Goal: Transaction & Acquisition: Book appointment/travel/reservation

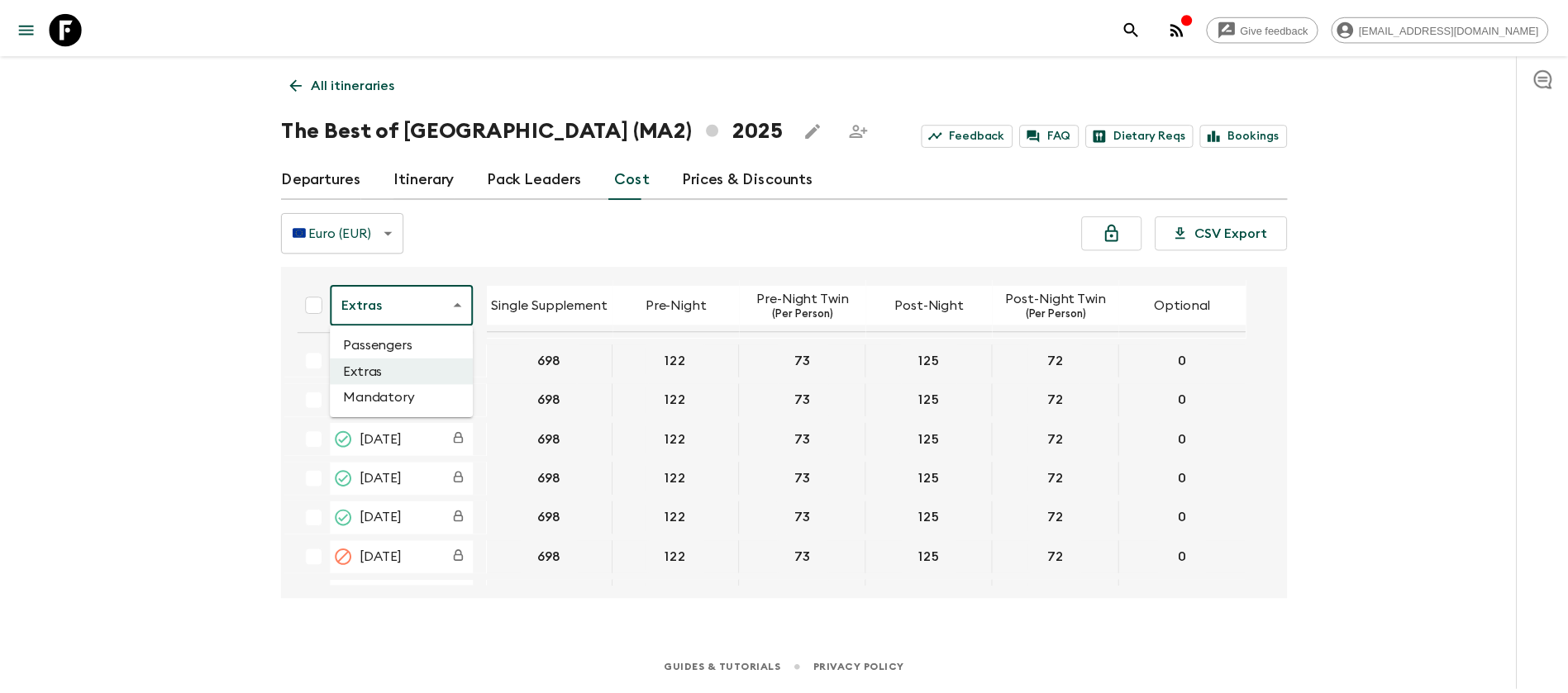
scroll to position [1239, 0]
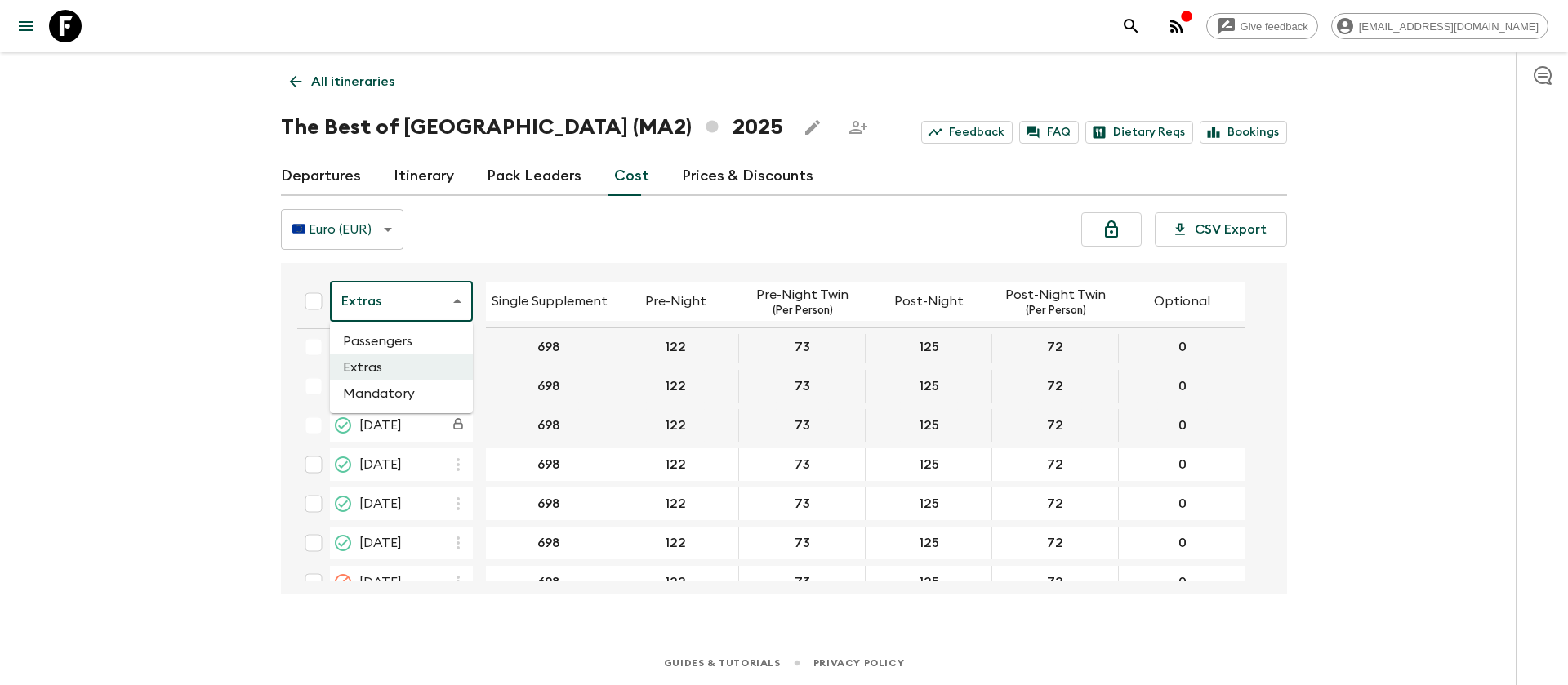
click at [63, 27] on div at bounding box center [784, 342] width 1568 height 685
click at [141, 131] on div "Give feedback [EMAIL_ADDRESS][DOMAIN_NAME] All itineraries The Best of [GEOGRAP…" at bounding box center [784, 342] width 1568 height 685
click at [78, 26] on icon at bounding box center [65, 26] width 33 height 33
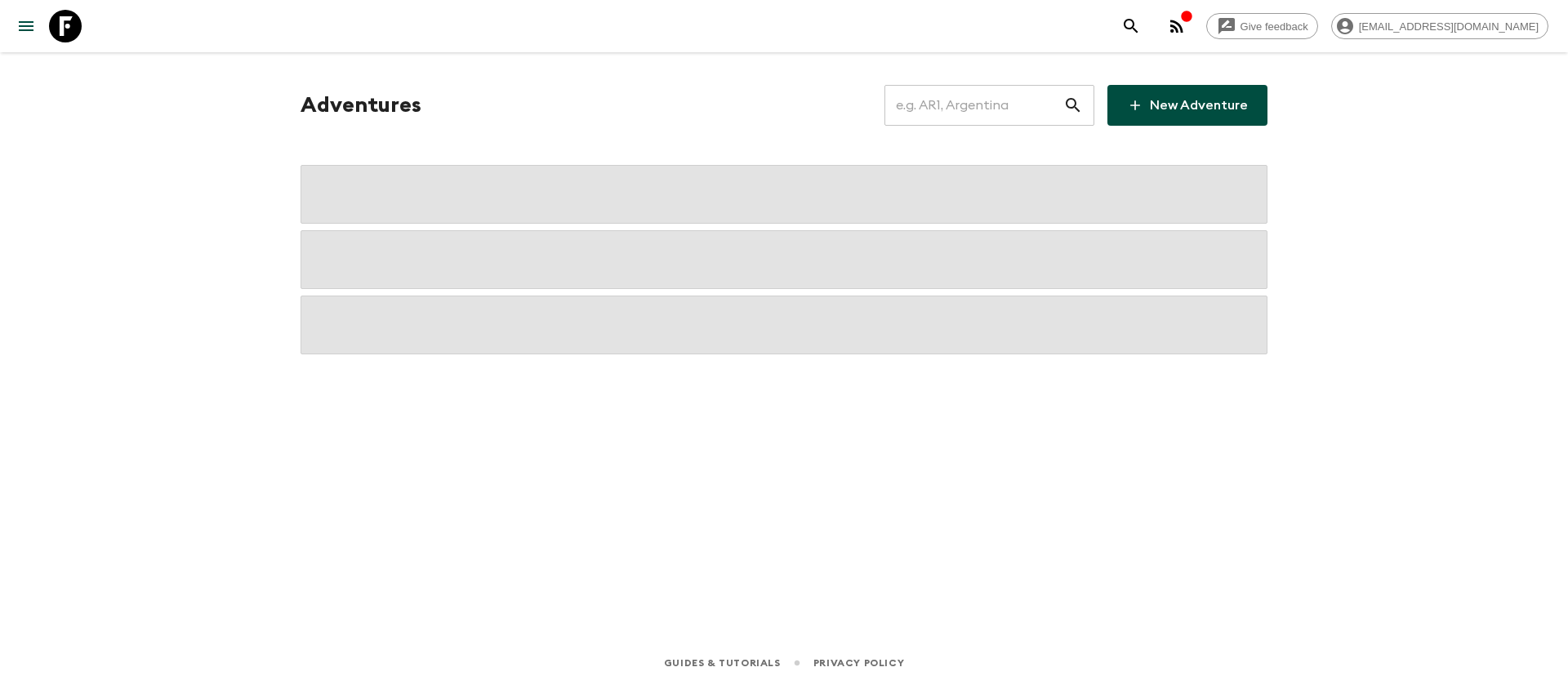
click at [1025, 106] on input "text" at bounding box center [974, 106] width 179 height 46
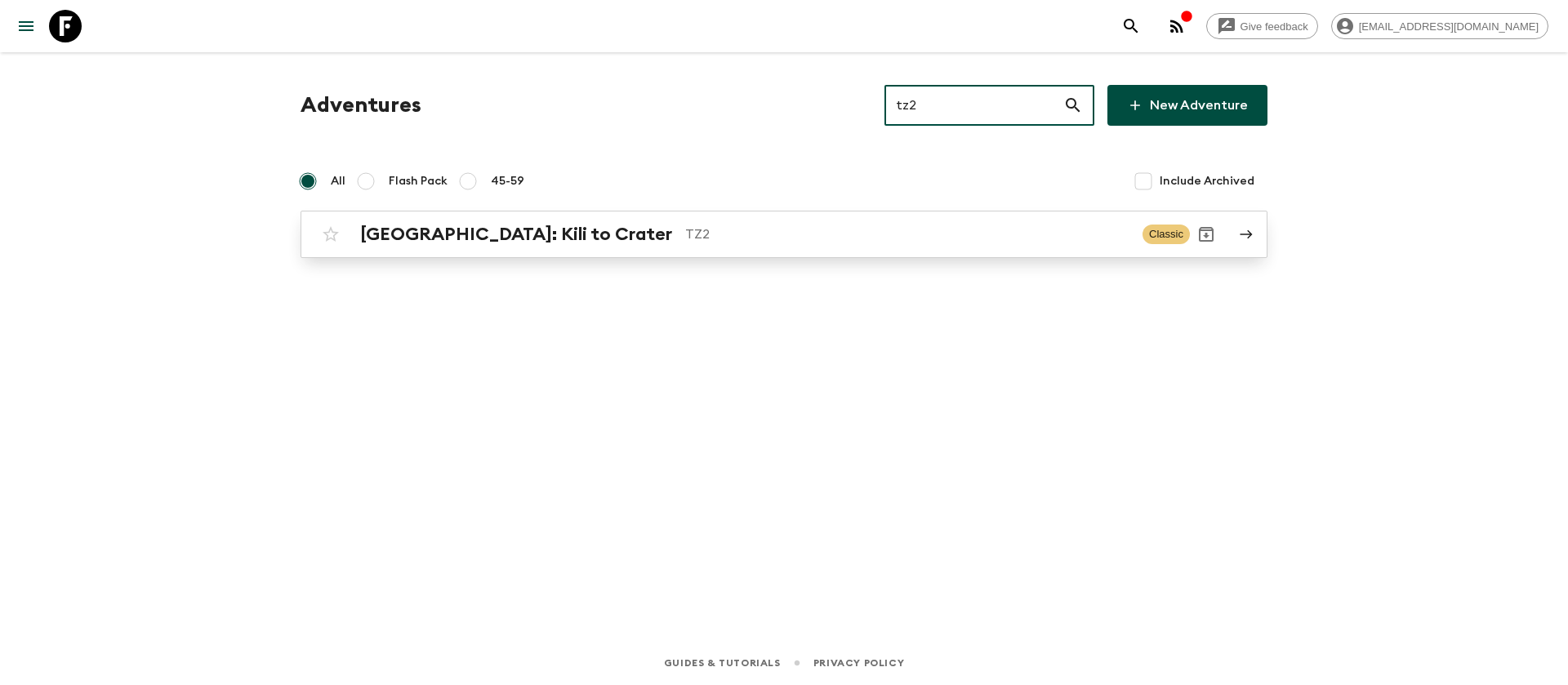
type input "tz2"
click at [685, 242] on p "TZ2" at bounding box center [907, 234] width 444 height 19
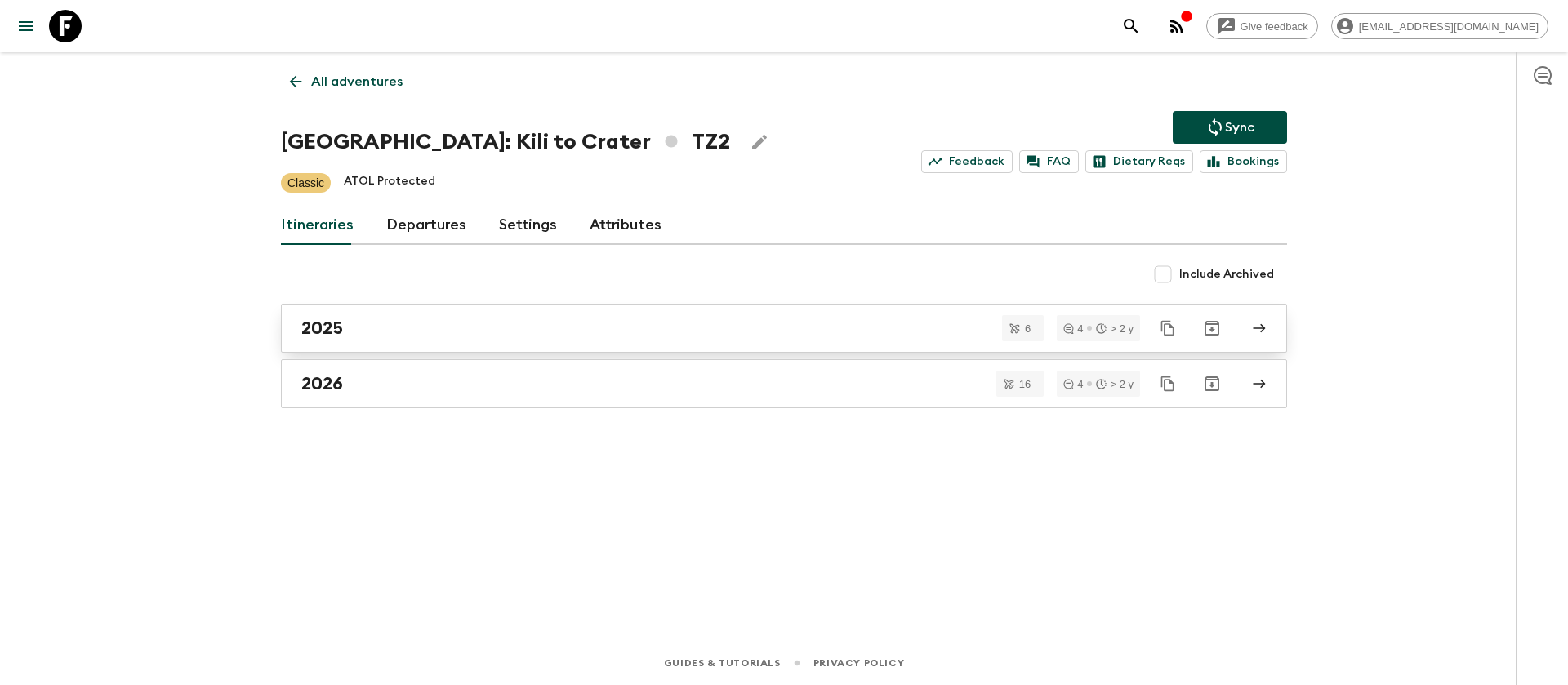
click at [321, 334] on h2 "2025" at bounding box center [322, 328] width 41 height 21
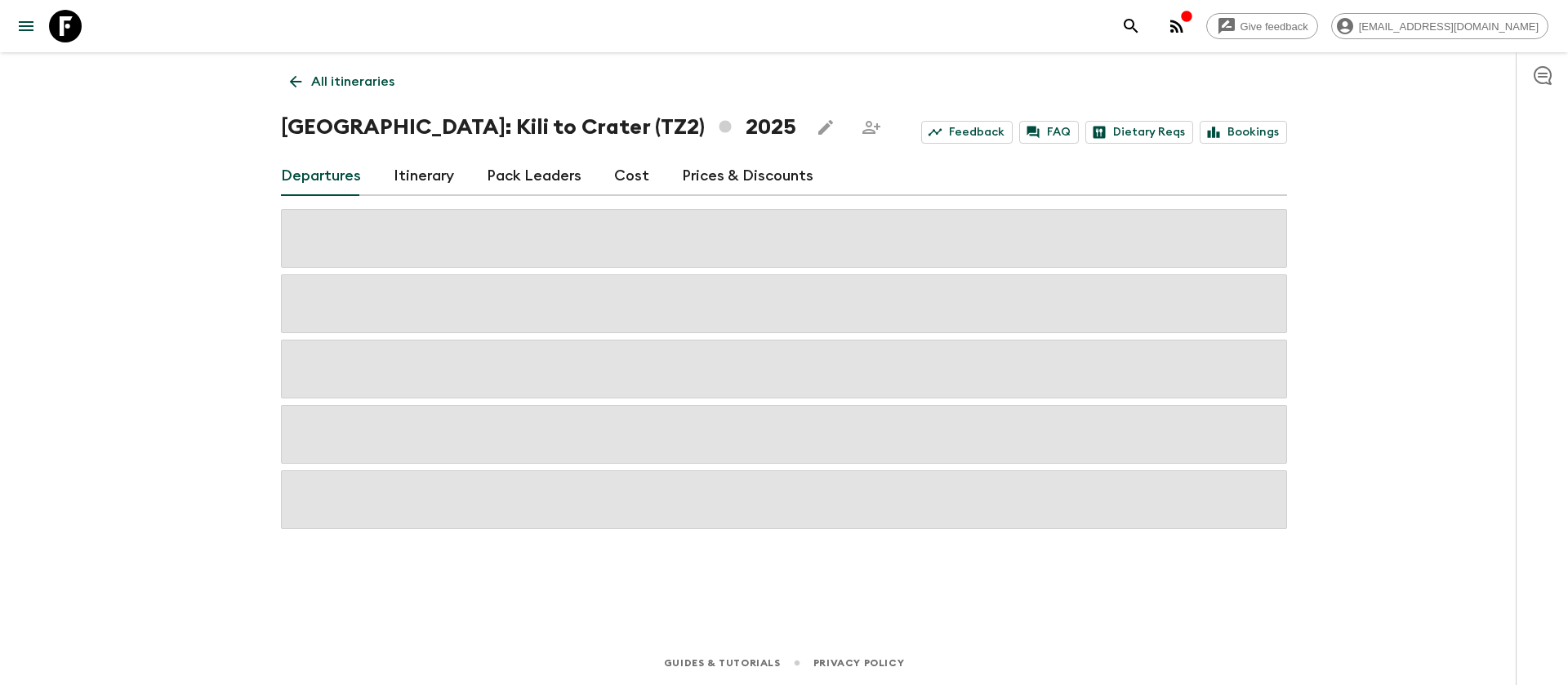
click at [144, 333] on div "Give feedback [EMAIL_ADDRESS][DOMAIN_NAME] All itineraries [GEOGRAPHIC_DATA]: K…" at bounding box center [784, 342] width 1568 height 685
click at [141, 324] on div "Give feedback [EMAIL_ADDRESS][DOMAIN_NAME] All itineraries [GEOGRAPHIC_DATA]: K…" at bounding box center [784, 342] width 1568 height 685
click at [91, 251] on div "Give feedback [EMAIL_ADDRESS][DOMAIN_NAME] All itineraries [GEOGRAPHIC_DATA]: K…" at bounding box center [784, 342] width 1568 height 685
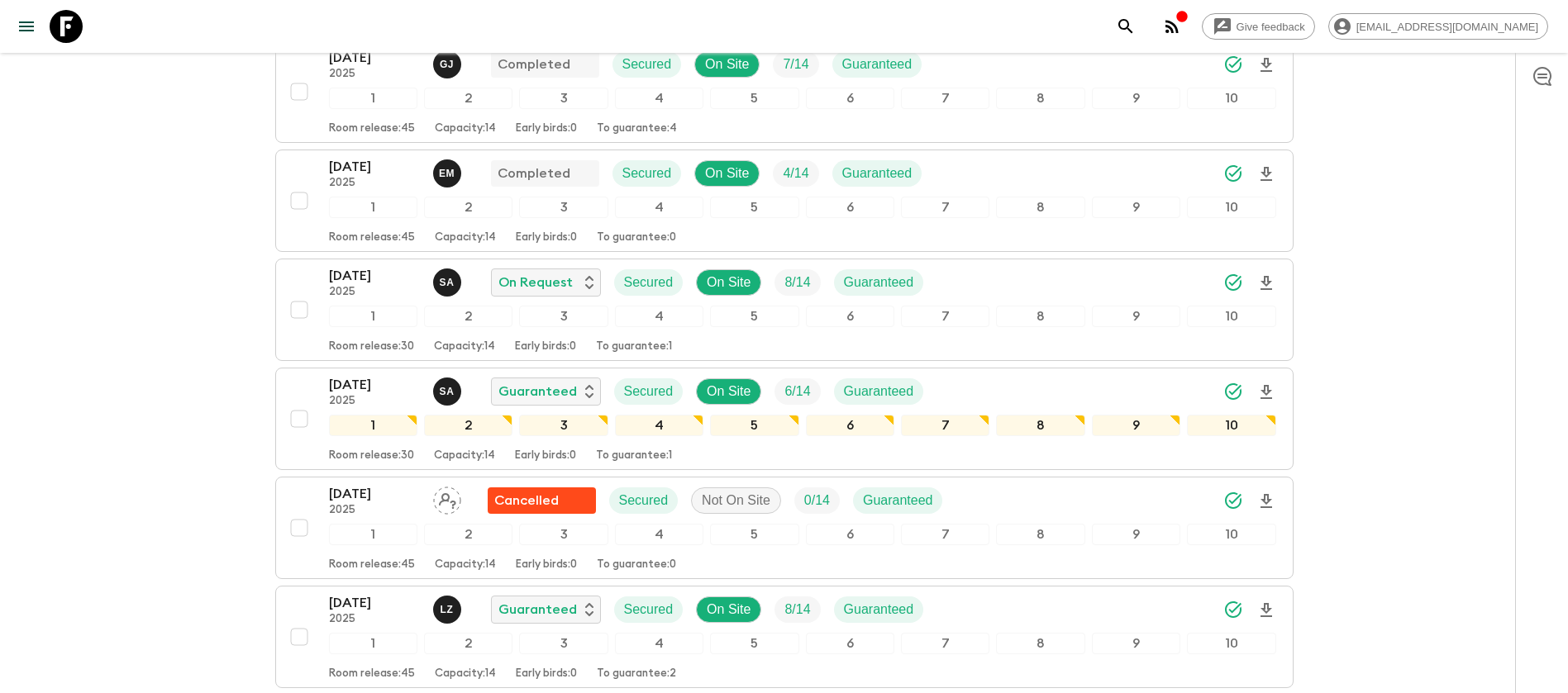
scroll to position [55, 0]
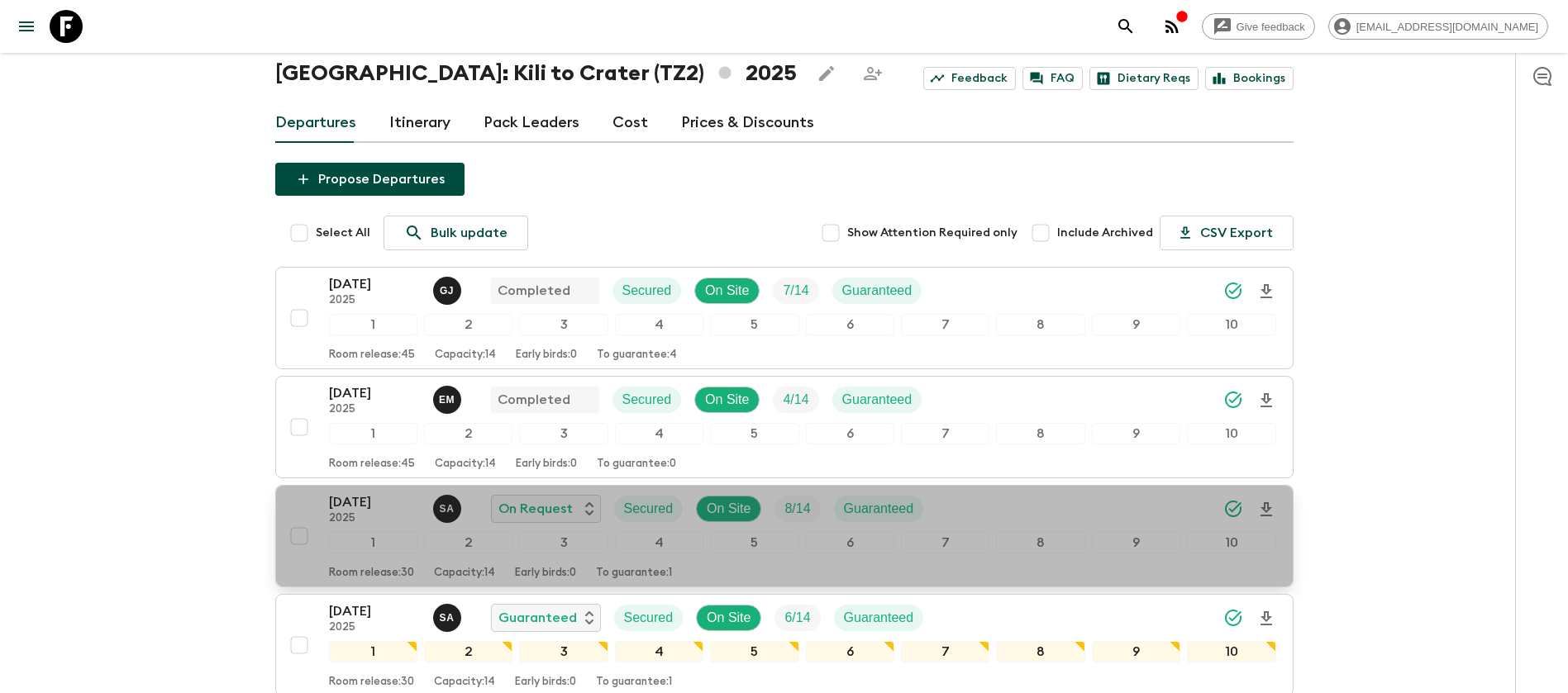
click at [373, 504] on p "[DATE]" at bounding box center [375, 502] width 91 height 20
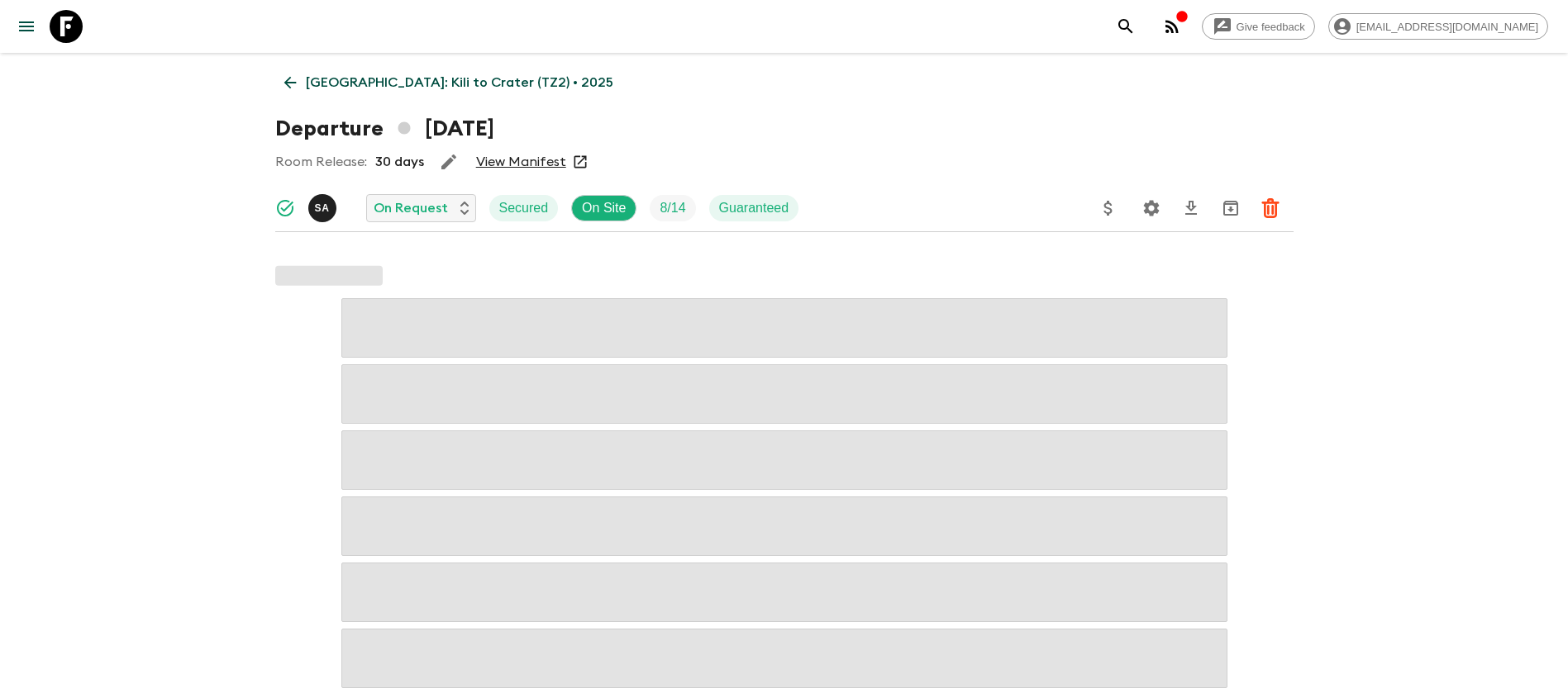
click at [540, 161] on link "View Manifest" at bounding box center [521, 162] width 90 height 17
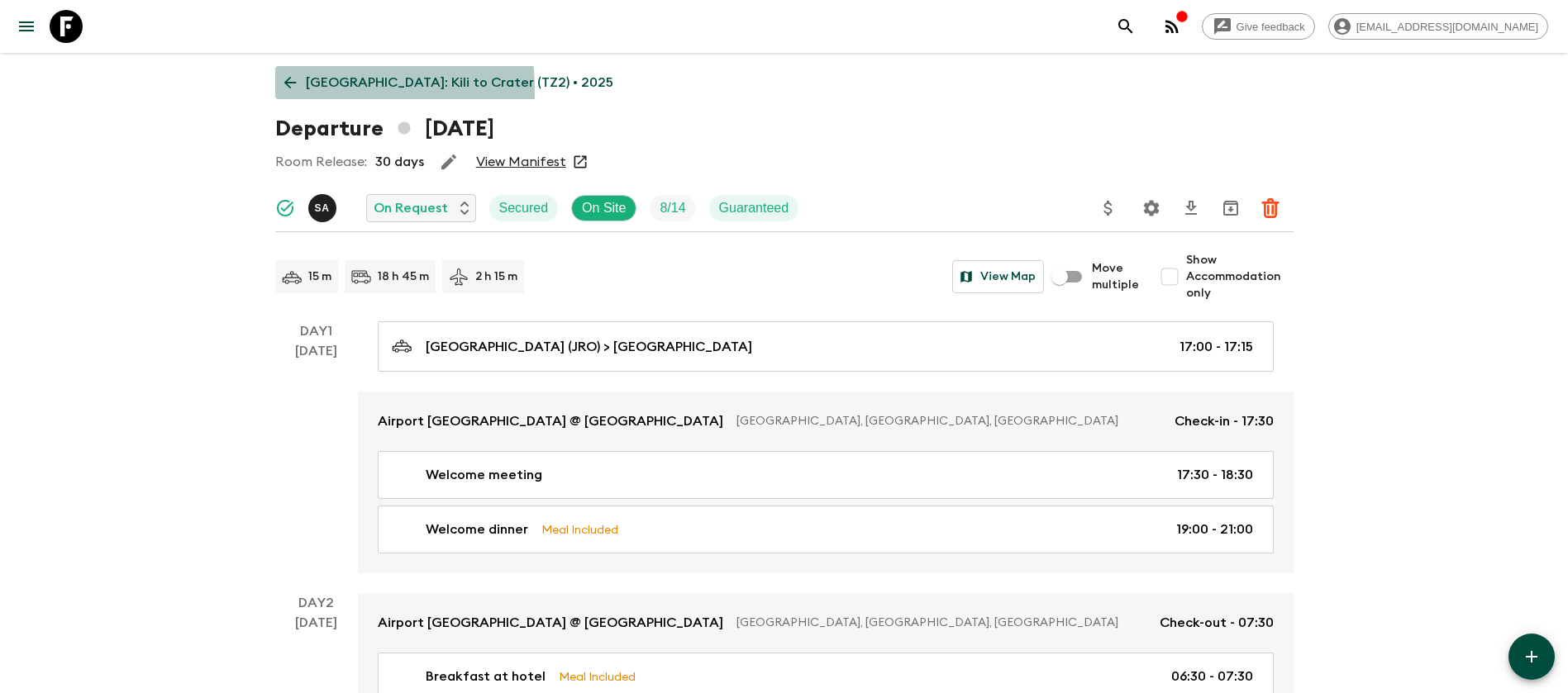
click at [282, 91] on icon at bounding box center [290, 83] width 18 height 18
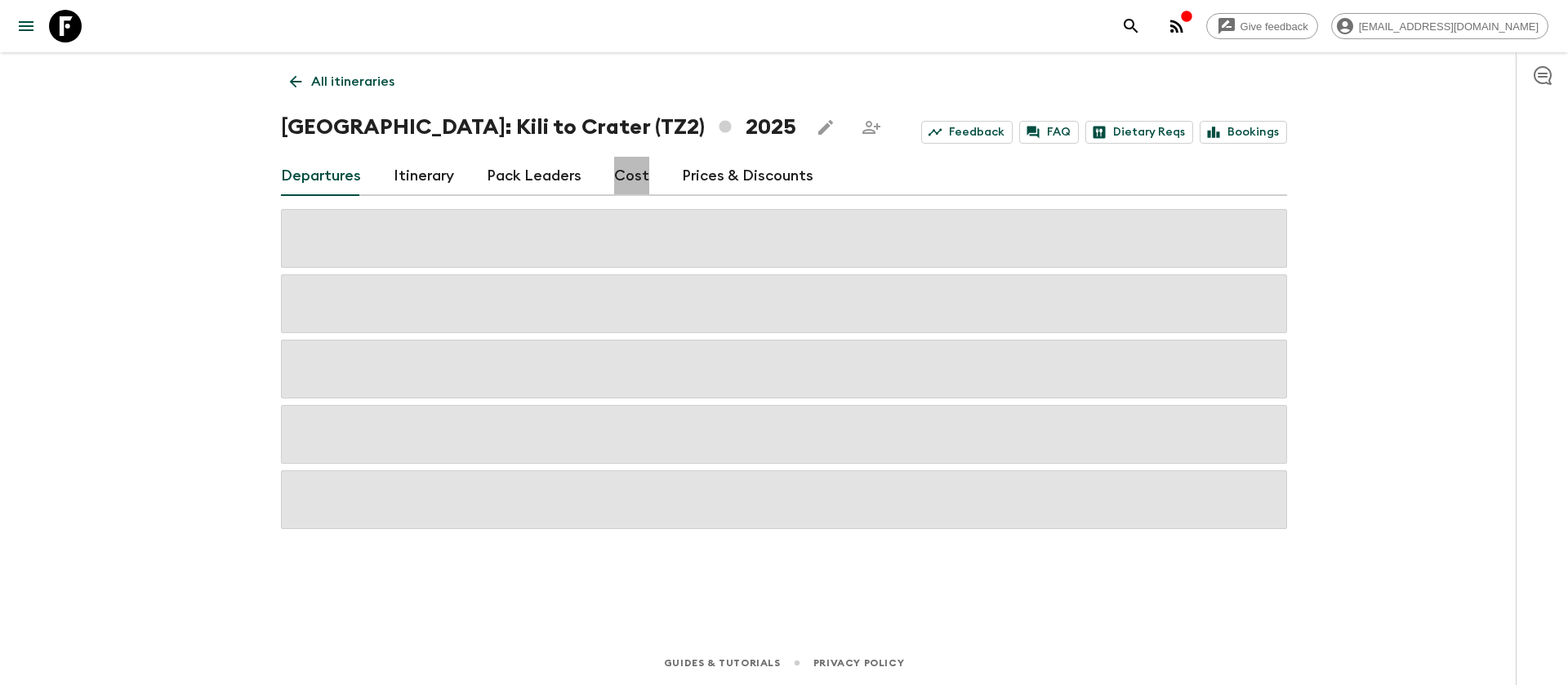
click at [635, 176] on link "Cost" at bounding box center [631, 176] width 35 height 40
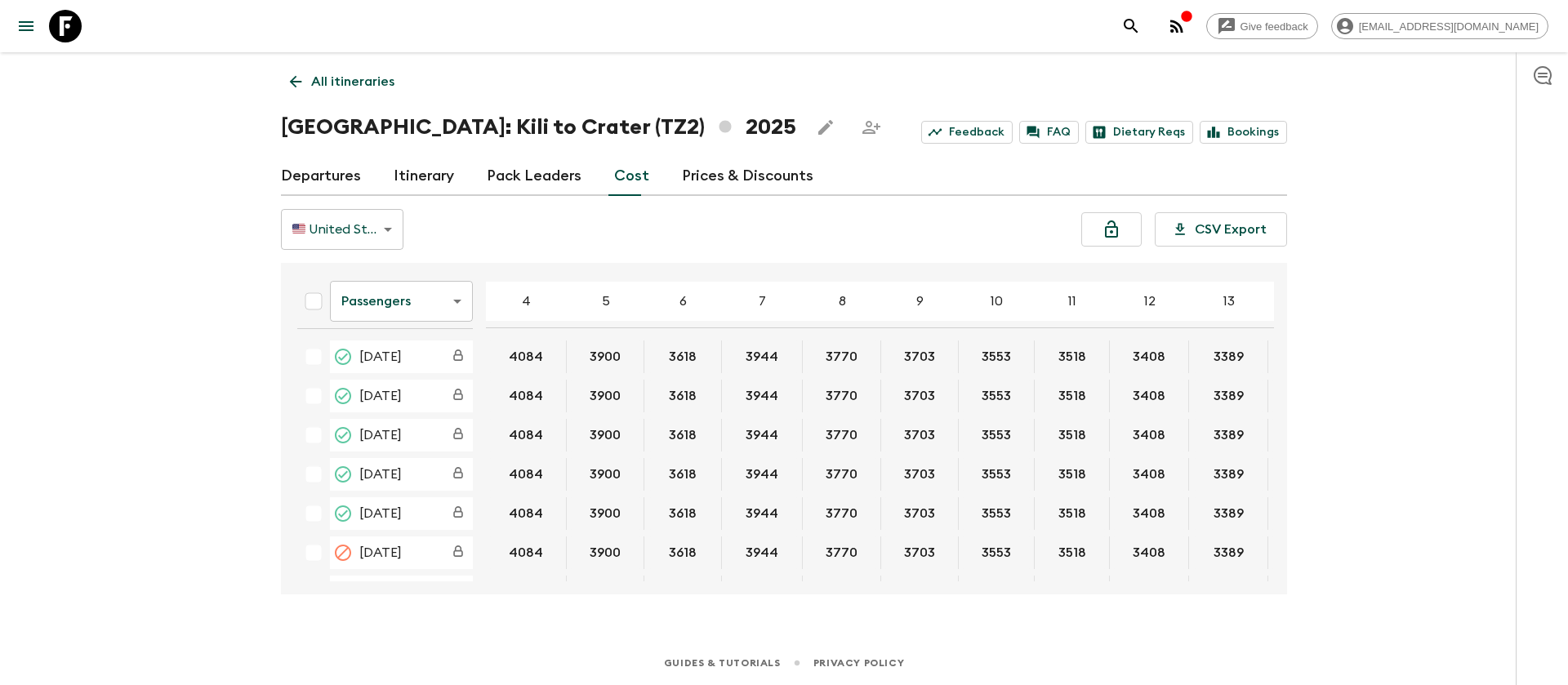
scroll to position [122, 0]
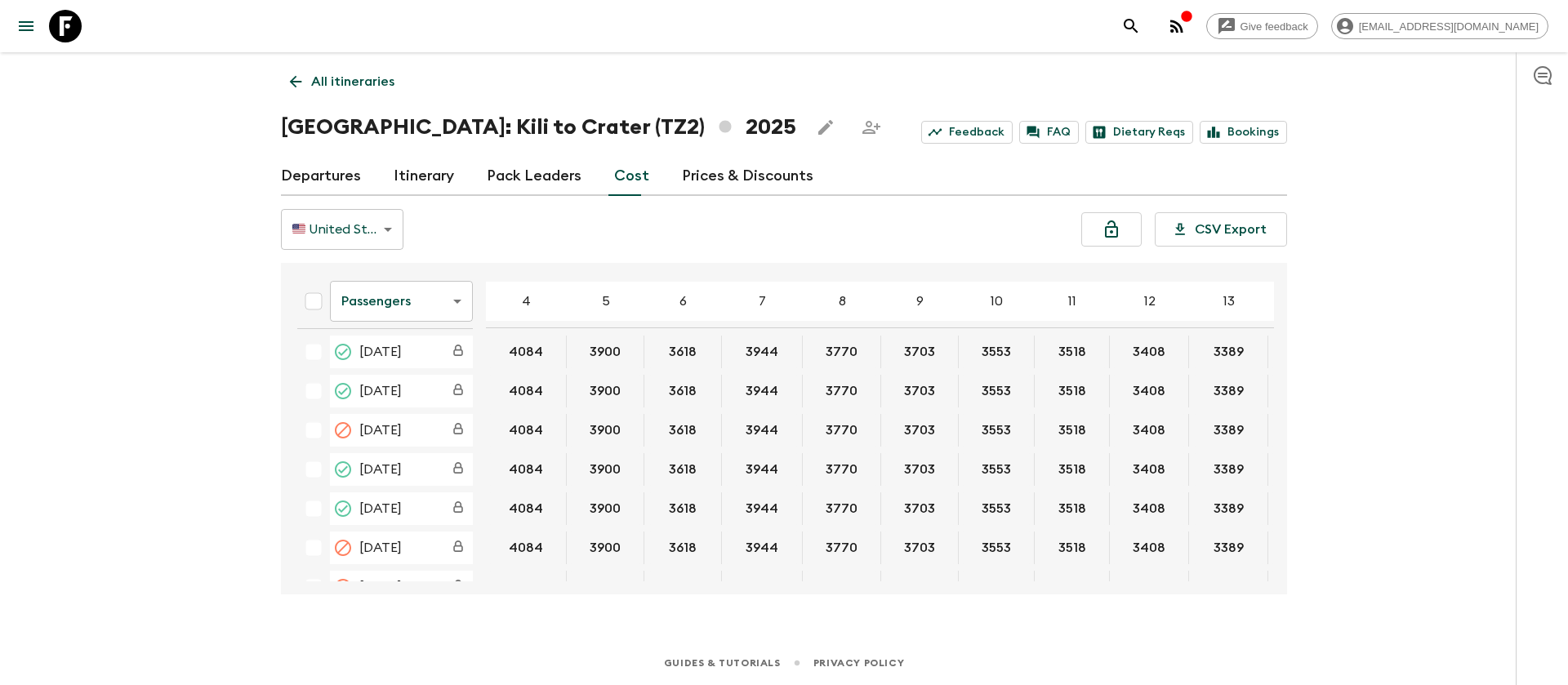
click at [107, 246] on div "Give feedback [EMAIL_ADDRESS][DOMAIN_NAME] All itineraries [GEOGRAPHIC_DATA]: K…" at bounding box center [784, 342] width 1568 height 685
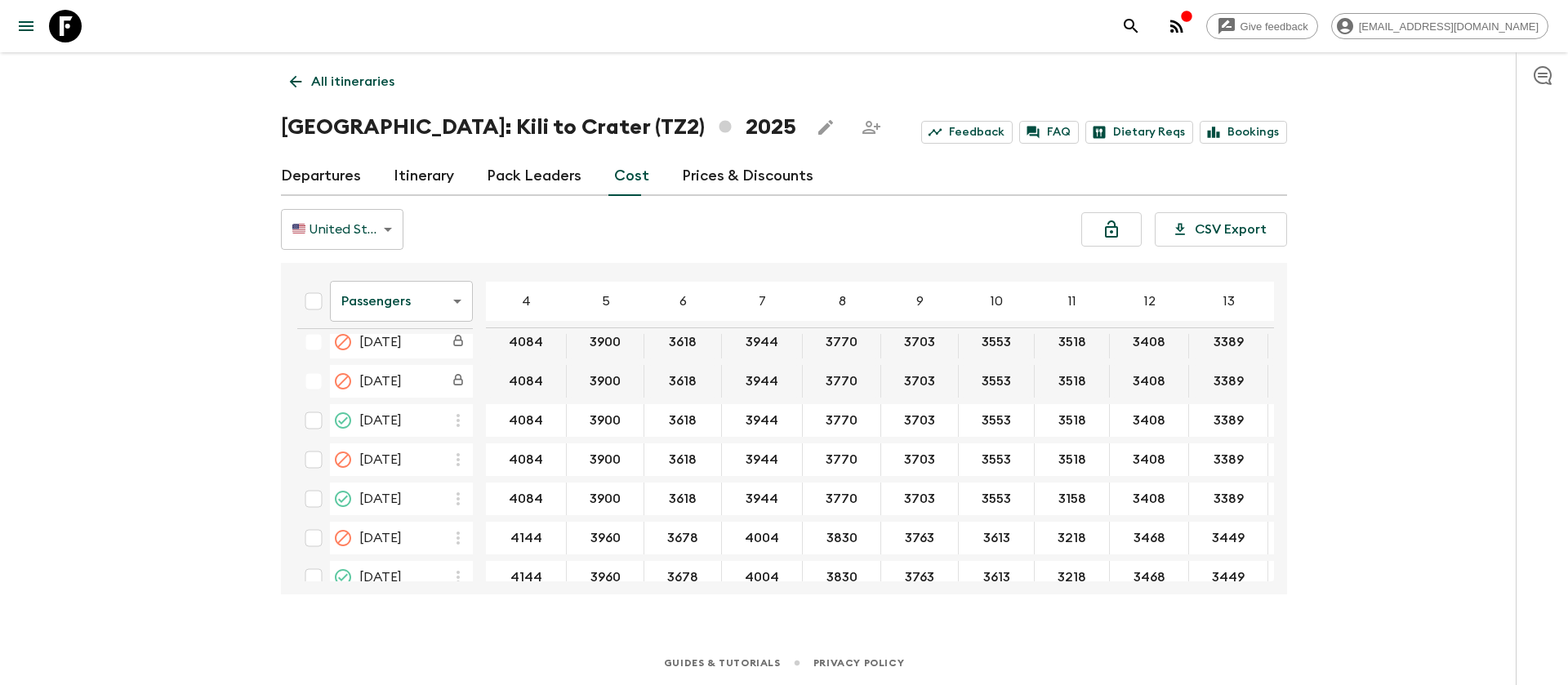
scroll to position [393, 0]
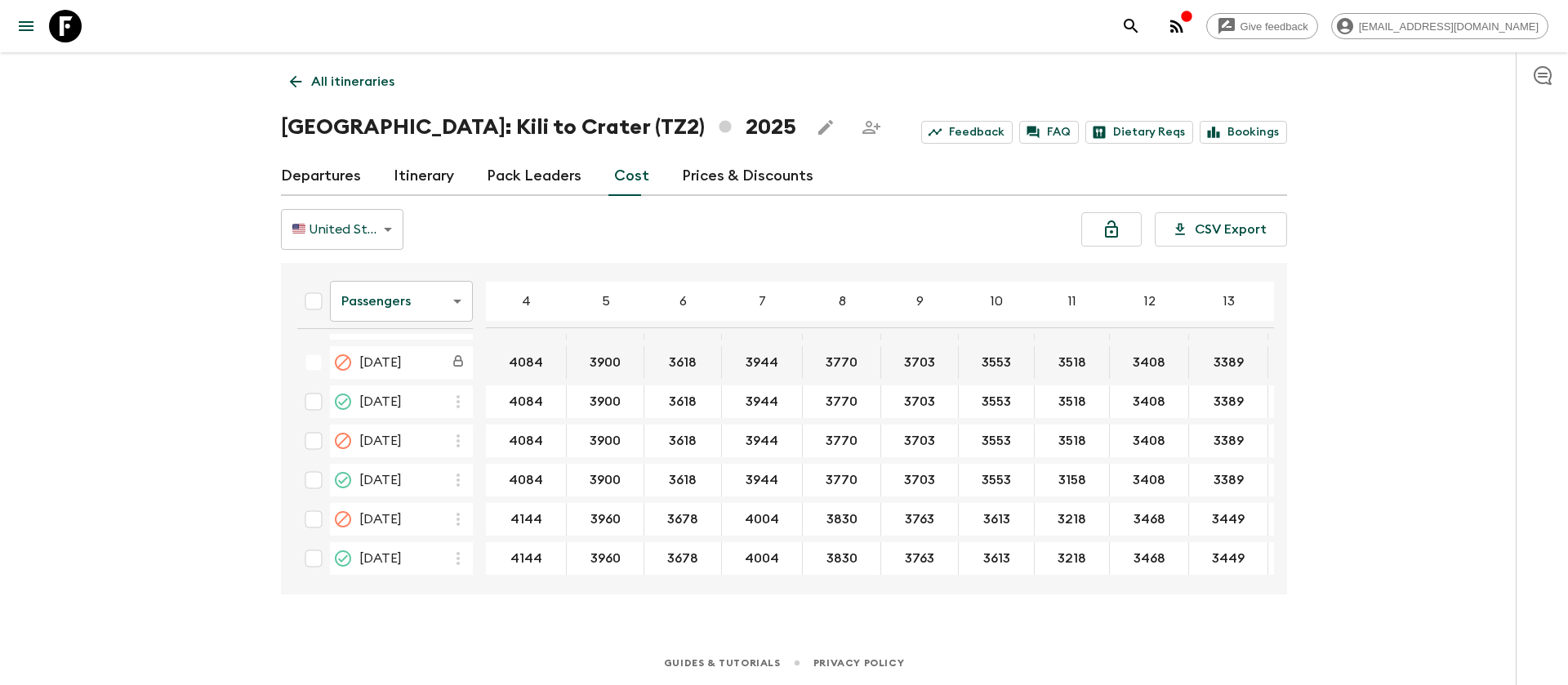
click at [402, 308] on body "Give feedback [EMAIL_ADDRESS][DOMAIN_NAME] All itineraries [GEOGRAPHIC_DATA]: K…" at bounding box center [784, 342] width 1568 height 685
click at [416, 361] on li "Extras" at bounding box center [401, 368] width 143 height 26
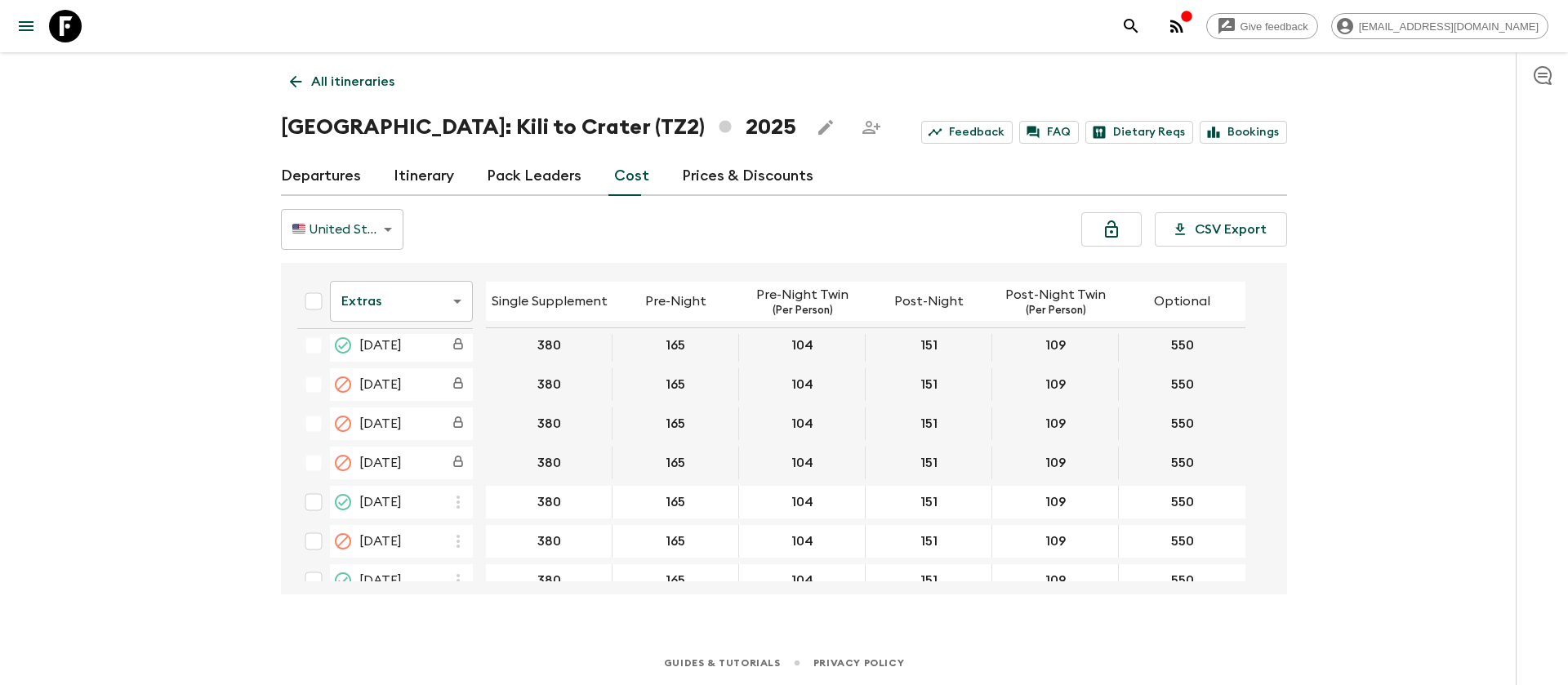
scroll to position [368, 0]
